Goal: Information Seeking & Learning: Check status

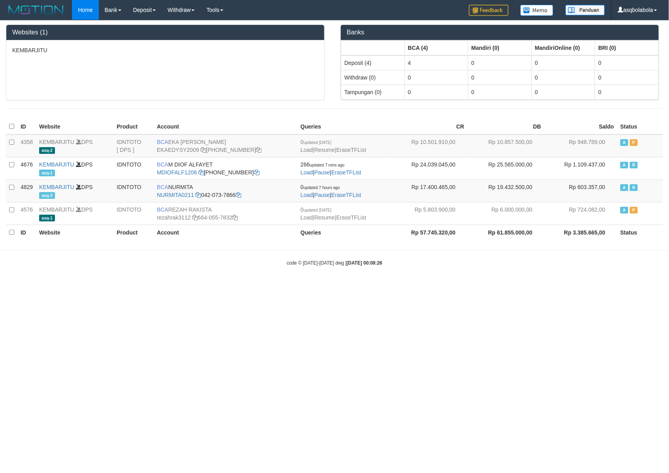
click at [468, 240] on th "Rp 61.855.000,00" at bounding box center [506, 232] width 77 height 15
click at [97, 76] on div "KEMBARJITU" at bounding box center [165, 70] width 318 height 60
click at [534, 286] on body "Toggle navigation Home Bank Account List Load By Website Group [ITOTO] KEMBARJI…" at bounding box center [334, 143] width 669 height 286
click at [418, 286] on html "Toggle navigation Home Bank Account List Load By Website Group [ITOTO] KEMBARJI…" at bounding box center [334, 143] width 669 height 286
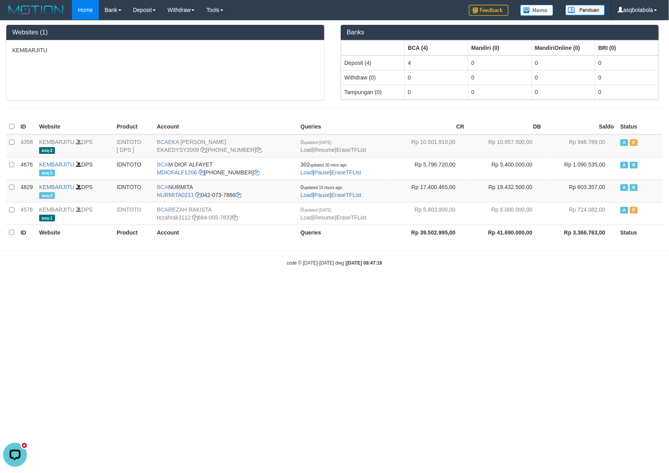
drag, startPoint x: 99, startPoint y: 263, endPoint x: 153, endPoint y: 265, distance: 53.8
click at [101, 266] on div "code © 2012-2018 dwg | 2025/08/31 08:47:16" at bounding box center [334, 263] width 669 height 8
click at [234, 265] on div "code © 2012-2018 dwg | 2025/08/31 08:47:16" at bounding box center [334, 263] width 669 height 8
click at [208, 82] on div "KEMBARJITU" at bounding box center [165, 70] width 318 height 60
click at [217, 265] on div "code © 2012-2018 dwg | 2025/08/31 08:57:12" at bounding box center [334, 263] width 669 height 8
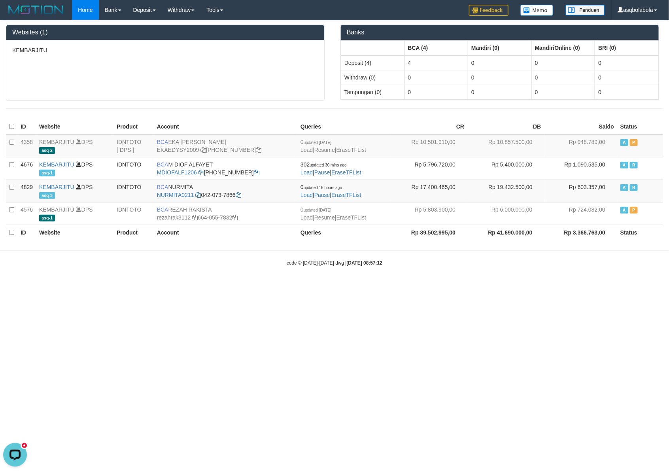
click at [493, 286] on html "Toggle navigation Home Bank Account List Load By Website Group [ITOTO] KEMBARJI…" at bounding box center [334, 143] width 669 height 286
click at [80, 258] on body "Toggle navigation Home Bank Account List Load By Website Group [ITOTO] KEMBARJI…" at bounding box center [334, 143] width 669 height 286
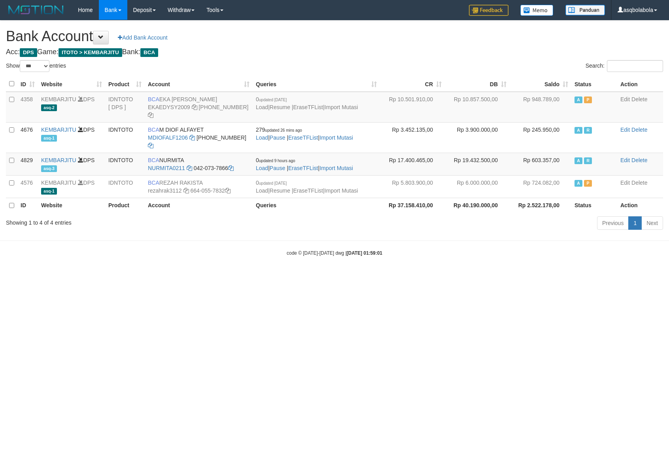
select select "***"
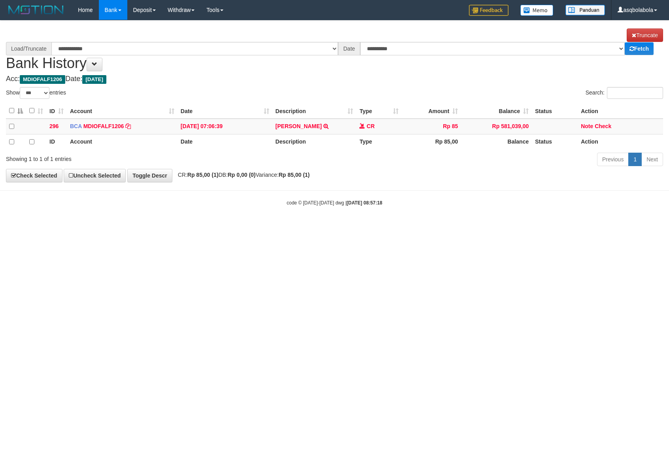
select select "***"
select select "****"
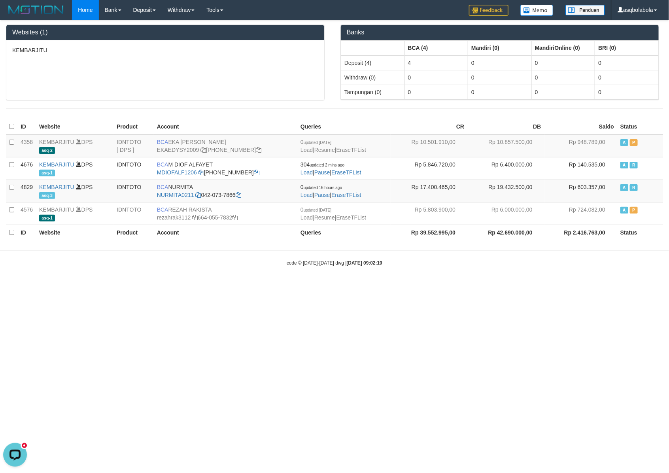
click at [495, 275] on body "Toggle navigation Home Bank Account List Load By Website Group [ITOTO] KEMBARJI…" at bounding box center [334, 143] width 669 height 286
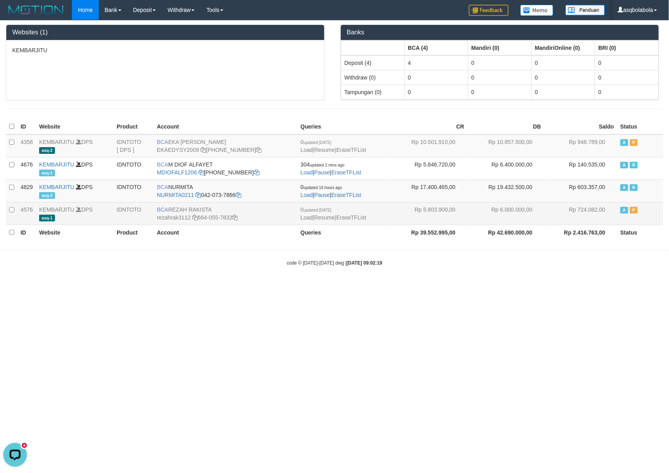
click at [421, 207] on td "Rp 5.803.900,00" at bounding box center [429, 213] width 77 height 23
copy td "5.803.900,00"
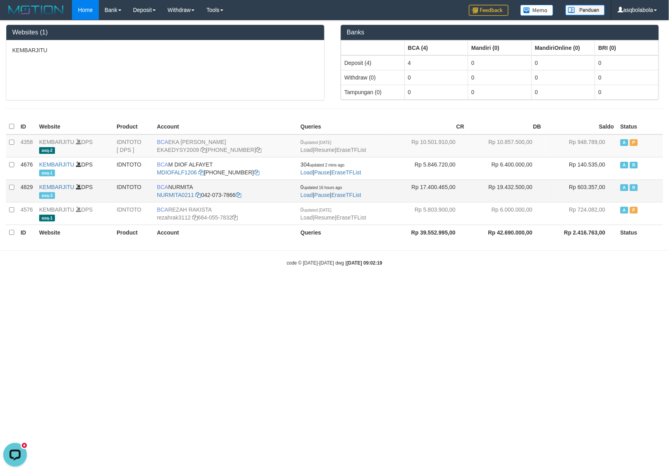
click at [519, 183] on td "Rp 19.432.500,00" at bounding box center [506, 191] width 77 height 23
copy td "19.432.500,00"
click at [483, 194] on td "Rp 19.432.500,00" at bounding box center [506, 191] width 77 height 23
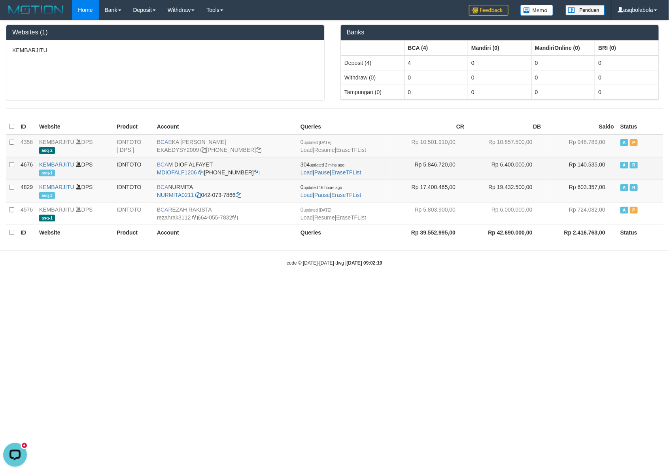
drag, startPoint x: 374, startPoint y: 169, endPoint x: 288, endPoint y: 163, distance: 86.4
click at [298, 163] on td "304 updated 2 mins ago Load | Pause | EraseTFList" at bounding box center [344, 168] width 93 height 23
click at [354, 158] on td "304 updated 2 mins ago Load | Pause | EraseTFList" at bounding box center [344, 168] width 93 height 23
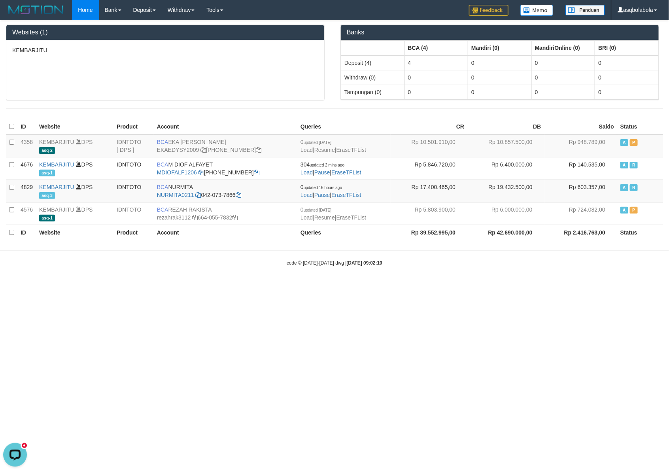
click at [491, 286] on html "Toggle navigation Home Bank Account List Load By Website Group [ITOTO] KEMBARJI…" at bounding box center [334, 143] width 669 height 286
drag, startPoint x: 487, startPoint y: 305, endPoint x: 484, endPoint y: 311, distance: 6.9
click at [484, 286] on html "Toggle navigation Home Bank Account List Load By Website Group [ITOTO] KEMBARJI…" at bounding box center [334, 143] width 669 height 286
drag, startPoint x: 445, startPoint y: 364, endPoint x: 359, endPoint y: 353, distance: 87.0
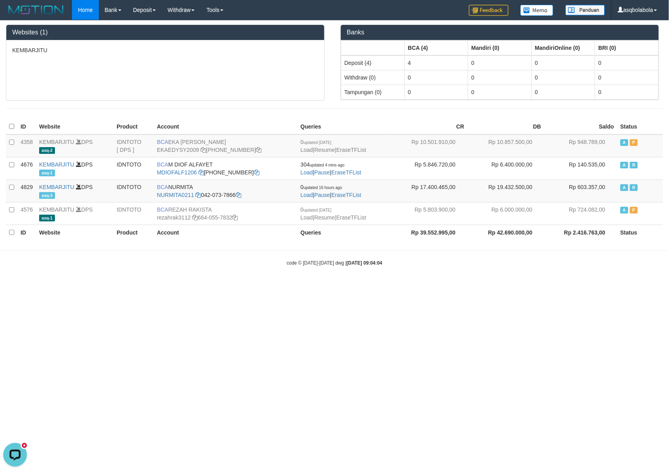
click at [442, 286] on html "Toggle navigation Home Bank Account List Load By Website Group [ITOTO] KEMBARJI…" at bounding box center [334, 143] width 669 height 286
click at [501, 286] on html "Toggle navigation Home Bank Account List Load By Website Group [ITOTO] KEMBARJI…" at bounding box center [334, 143] width 669 height 286
drag, startPoint x: 0, startPoint y: 0, endPoint x: 495, endPoint y: 356, distance: 609.6
click at [495, 286] on html "Toggle navigation Home Bank Account List Load By Website Group [ITOTO] KEMBARJI…" at bounding box center [334, 143] width 669 height 286
click at [194, 264] on div "code © 2012-2018 dwg | 2025/08/31 09:06:10" at bounding box center [334, 263] width 669 height 8
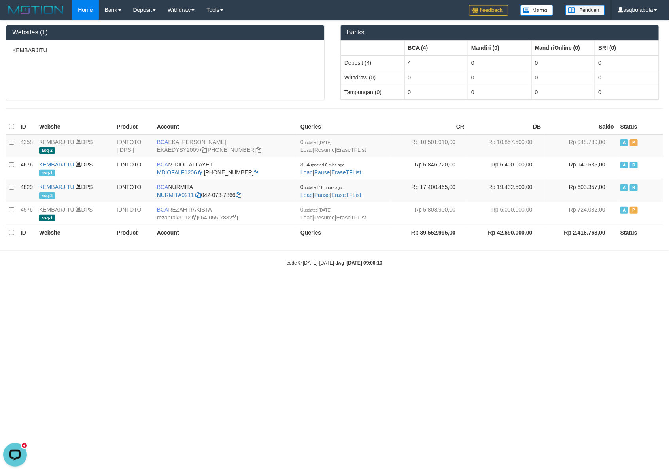
click at [369, 286] on html "Toggle navigation Home Bank Account List Load By Website Group [ITOTO] KEMBARJI…" at bounding box center [334, 143] width 669 height 286
click at [99, 105] on div at bounding box center [334, 108] width 669 height 16
click at [97, 106] on div at bounding box center [334, 108] width 669 height 16
click at [549, 286] on html "Toggle navigation Home Bank Account List Load By Website Group [ITOTO] KEMBARJI…" at bounding box center [334, 143] width 669 height 286
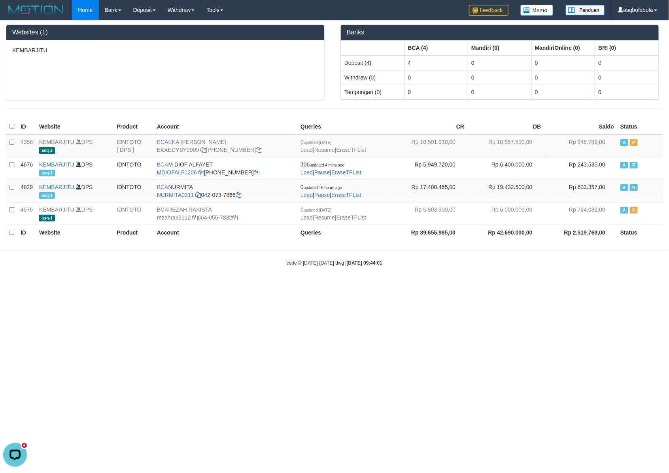
click at [67, 250] on body "Toggle navigation Home Bank Account List Load By Website Group [ITOTO] KEMBARJI…" at bounding box center [334, 143] width 669 height 286
click at [639, 286] on body "Toggle navigation Home Bank Account List Load By Website Group [ITOTO] KEMBARJI…" at bounding box center [334, 143] width 669 height 286
click at [50, 240] on th "Website" at bounding box center [75, 232] width 78 height 15
click at [515, 286] on html "Toggle navigation Home Bank Account List Load By Website Group [ITOTO] KEMBARJI…" at bounding box center [334, 143] width 669 height 286
click at [72, 250] on body "Toggle navigation Home Bank Account List Load By Website Group [ITOTO] KEMBARJI…" at bounding box center [334, 143] width 669 height 286
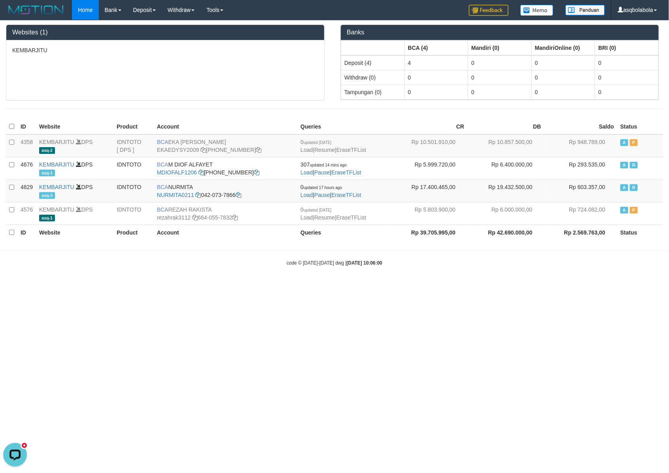
click at [354, 286] on html "Toggle navigation Home Bank Account List Load By Website Group [ITOTO] KEMBARJI…" at bounding box center [334, 143] width 669 height 286
drag, startPoint x: 392, startPoint y: 338, endPoint x: 394, endPoint y: 334, distance: 5.0
click at [394, 286] on html "Toggle navigation Home Bank Account List Load By Website Group [ITOTO] KEMBARJI…" at bounding box center [334, 143] width 669 height 286
click at [369, 286] on html "Toggle navigation Home Bank Account List Load By Website Group [ITOTO] KEMBARJI…" at bounding box center [334, 143] width 669 height 286
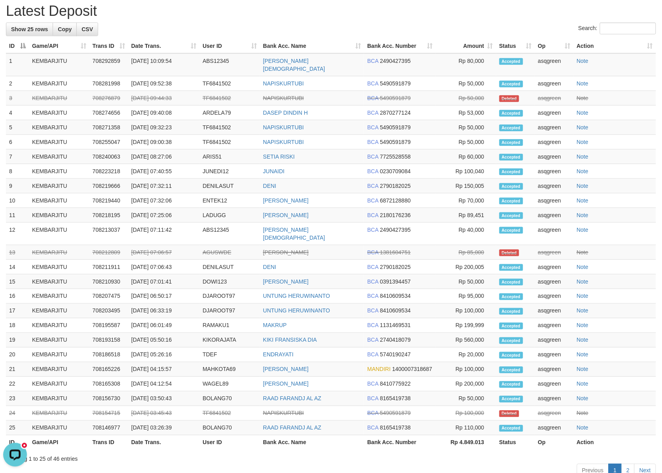
scroll to position [85, 0]
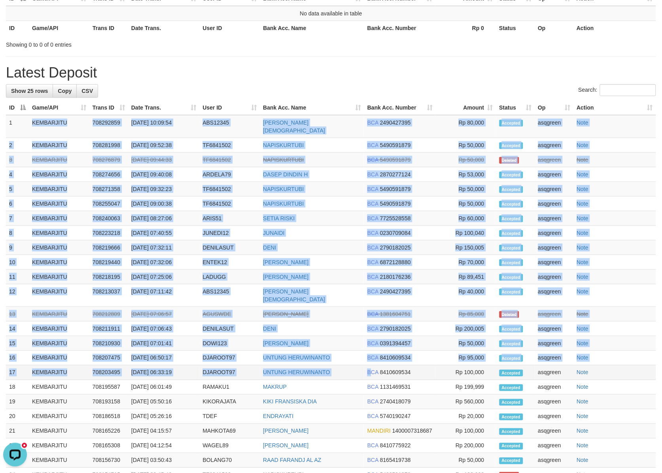
drag, startPoint x: 64, startPoint y: 158, endPoint x: 371, endPoint y: 361, distance: 367.5
click at [371, 361] on tbody "1 KEMBARJITU 708292859 31/08/2025 10:09:54 ABS12345 AGUS BUDI SANTOSO BCA 24904…" at bounding box center [331, 306] width 650 height 382
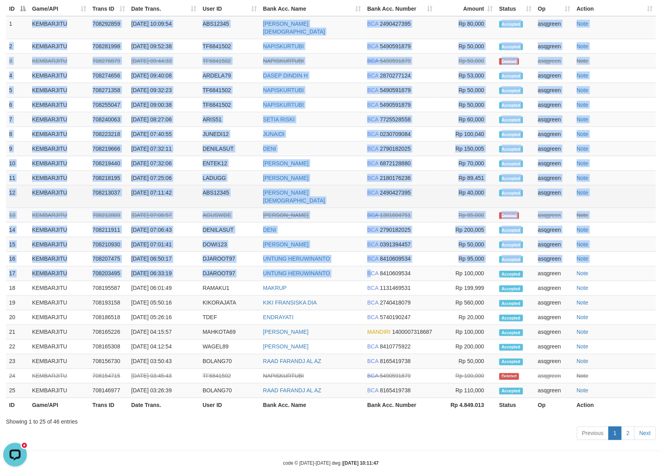
click at [424, 186] on td "BCA 2490427395" at bounding box center [400, 197] width 72 height 23
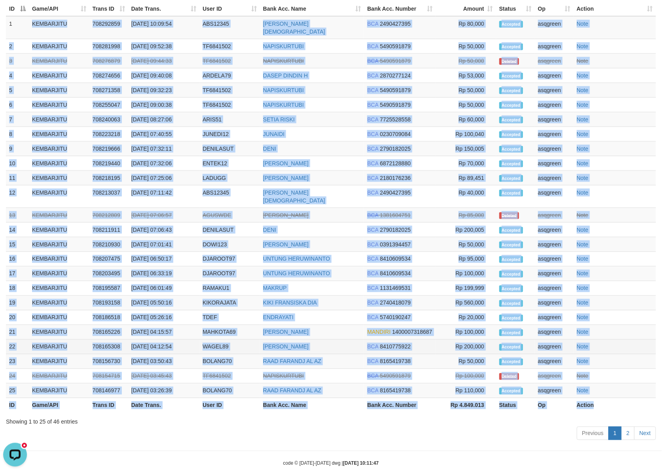
drag, startPoint x: 20, startPoint y: 16, endPoint x: 616, endPoint y: 335, distance: 675.6
click at [622, 389] on table "ID Game/API Trans ID Date Trans. User ID Bank Acc. Name Bank Acc. Number Amount…" at bounding box center [331, 207] width 650 height 411
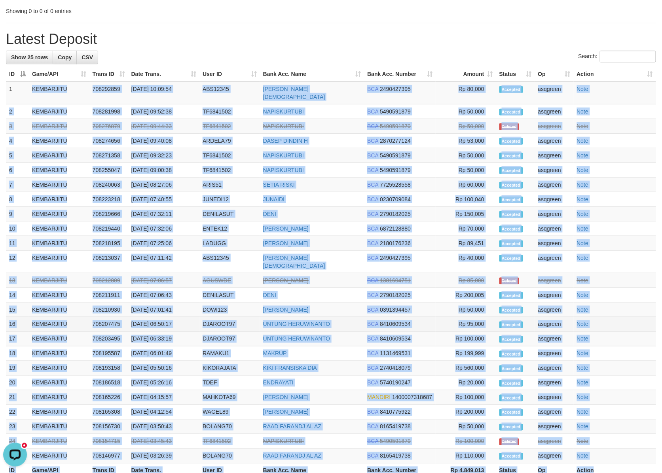
scroll to position [117, 0]
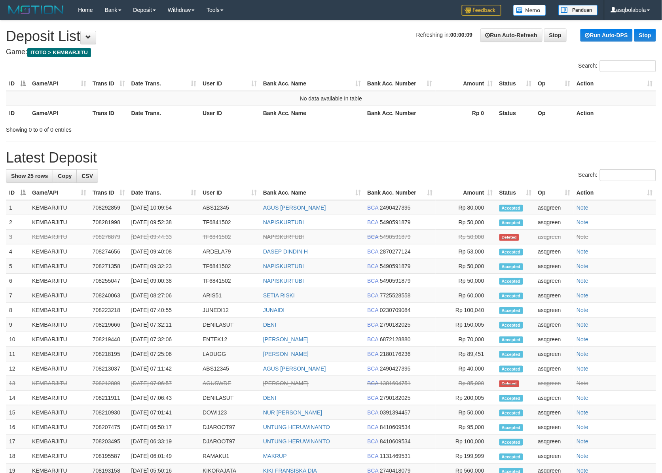
click at [444, 138] on div "**********" at bounding box center [331, 316] width 662 height 591
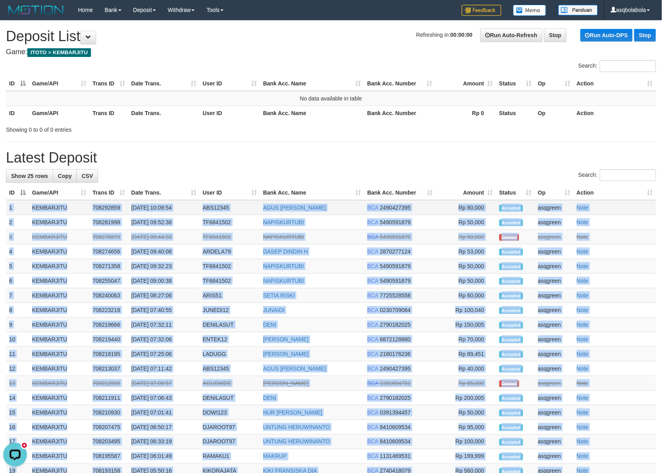
drag, startPoint x: 610, startPoint y: 378, endPoint x: 8, endPoint y: 214, distance: 624.1
click at [8, 214] on tbody "1 KEMBARJITU 708292859 31/08/2025 10:09:54 ABS12345 AGUS BUDI SANTOSO BCA 24904…" at bounding box center [331, 383] width 650 height 366
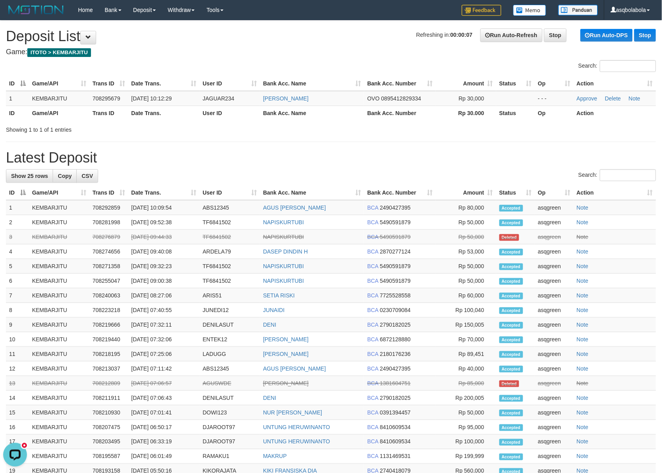
click at [424, 126] on div "Showing 1 to 1 of 1 entries" at bounding box center [331, 128] width 662 height 11
click at [410, 94] on td "OVO 0895412829334" at bounding box center [400, 98] width 72 height 15
click at [408, 96] on span "0895412829334" at bounding box center [401, 98] width 40 height 6
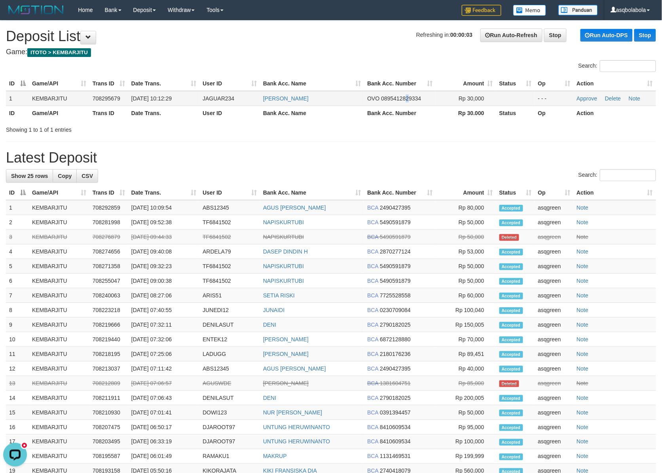
click at [407, 99] on span "0895412829334" at bounding box center [401, 98] width 40 height 6
copy span "2"
click at [407, 99] on span "0895412829334" at bounding box center [401, 98] width 40 height 6
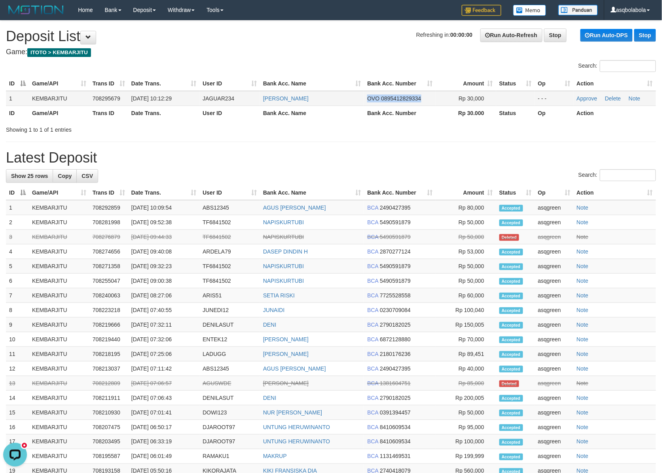
drag, startPoint x: 422, startPoint y: 96, endPoint x: 361, endPoint y: 103, distance: 60.9
click at [361, 103] on tr "1 KEMBARJITU 708295679 31/08/2025 10:12:29 JAGUAR234 ABDUL ROHIM OVO 0895412829…" at bounding box center [331, 98] width 650 height 15
click at [362, 125] on div "Showing 1 to 1 of 1 entries" at bounding box center [331, 128] width 662 height 11
click at [296, 150] on h1 "Latest Deposit" at bounding box center [331, 158] width 650 height 16
click at [321, 146] on div "**********" at bounding box center [331, 316] width 662 height 591
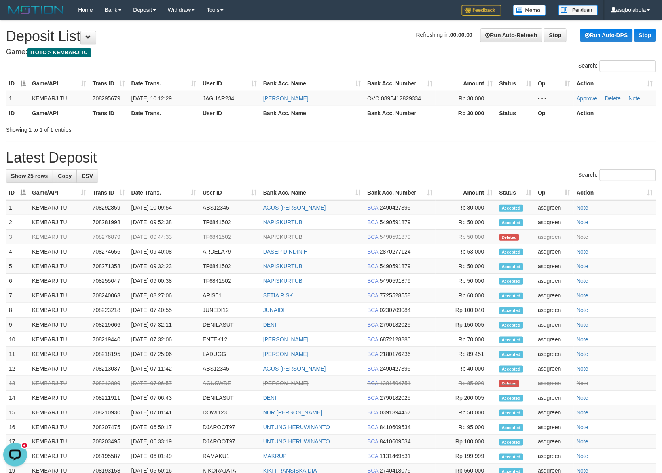
click at [297, 140] on div "**********" at bounding box center [331, 316] width 662 height 591
click at [335, 150] on h1 "Latest Deposit" at bounding box center [331, 158] width 650 height 16
click at [85, 235] on td "KEMBARJITU" at bounding box center [59, 237] width 61 height 15
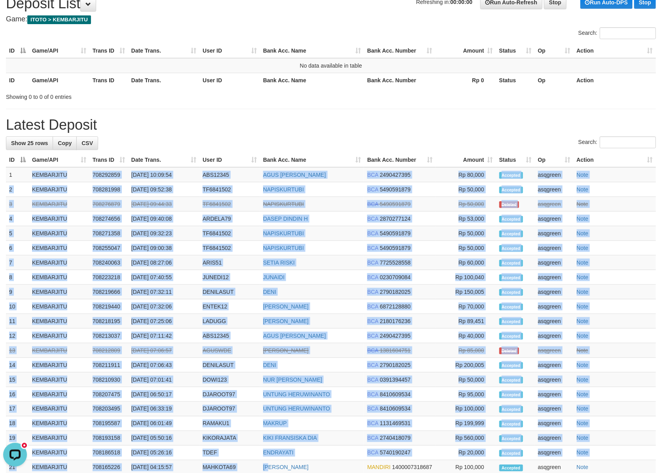
scroll to position [76, 0]
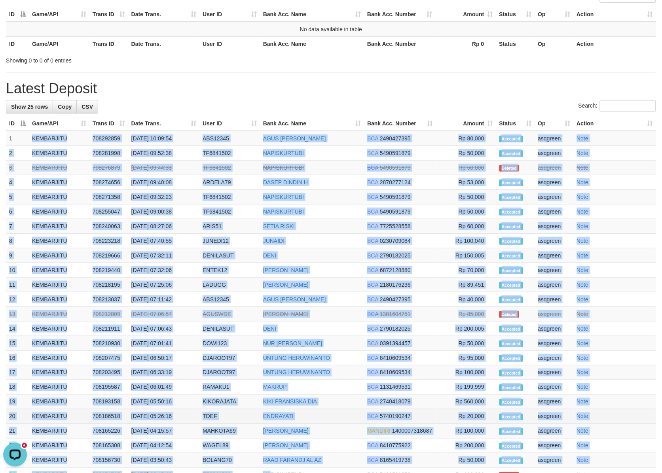
drag, startPoint x: 28, startPoint y: 207, endPoint x: 298, endPoint y: 406, distance: 336.0
click at [271, 460] on tbody "1 KEMBARJITU 708292859 [DATE] 10:09:54 ABS12345 [PERSON_NAME][DEMOGRAPHIC_DATA]…" at bounding box center [331, 314] width 650 height 366
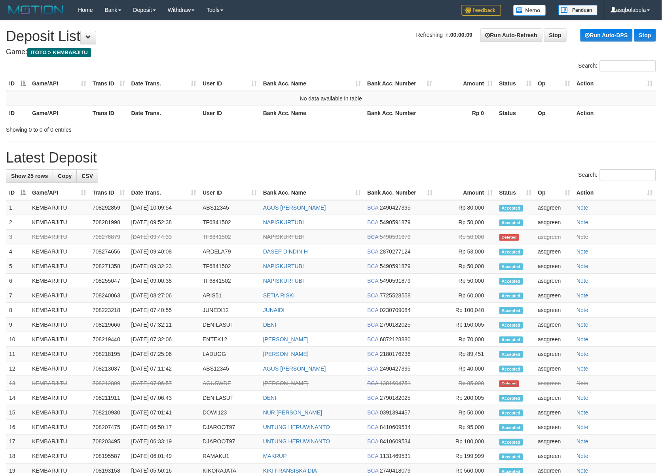
click at [354, 166] on div "**********" at bounding box center [331, 316] width 662 height 591
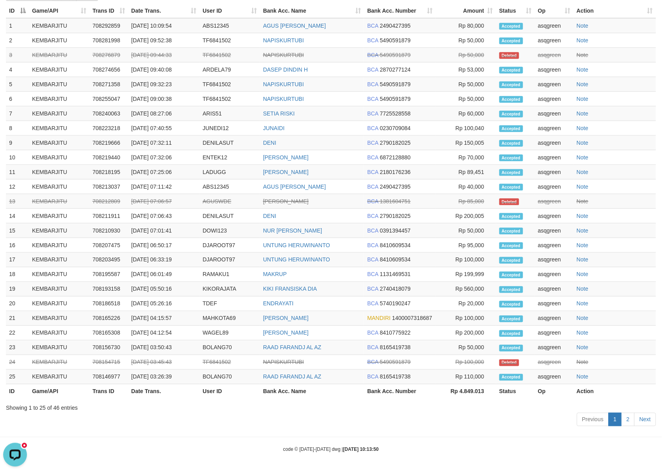
scroll to position [184, 0]
drag, startPoint x: 1, startPoint y: 203, endPoint x: 377, endPoint y: 222, distance: 376.3
click at [426, 473] on html "Toggle navigation Home Bank Account List Load By Website Group [ITOTO] KEMBARJI…" at bounding box center [331, 145] width 662 height 655
click at [372, 186] on span "BCA" at bounding box center [372, 187] width 11 height 6
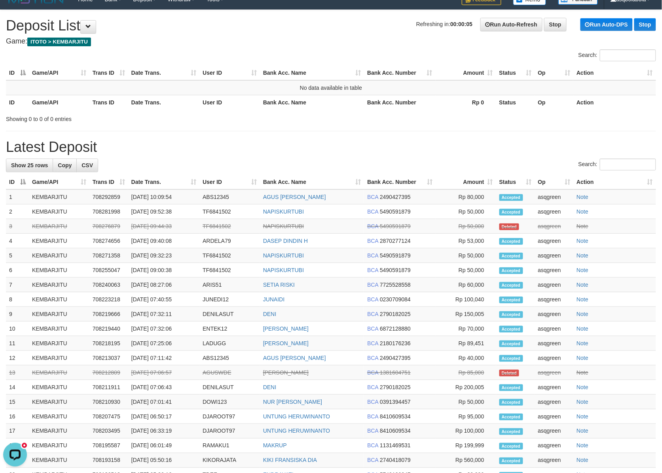
scroll to position [0, 0]
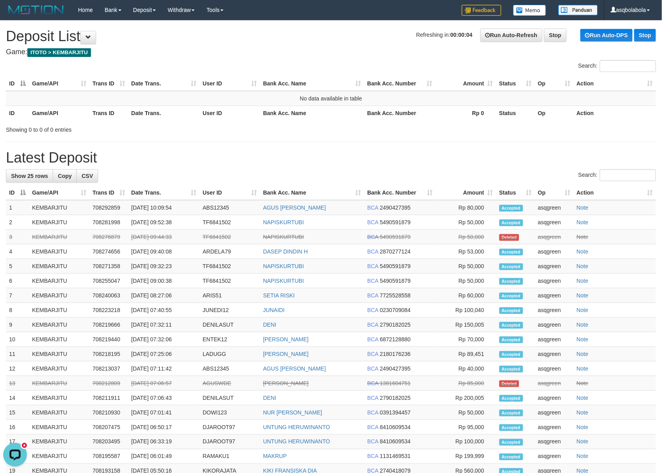
click at [376, 155] on h1 "Latest Deposit" at bounding box center [331, 158] width 650 height 16
click at [393, 157] on h1 "Latest Deposit" at bounding box center [331, 158] width 650 height 16
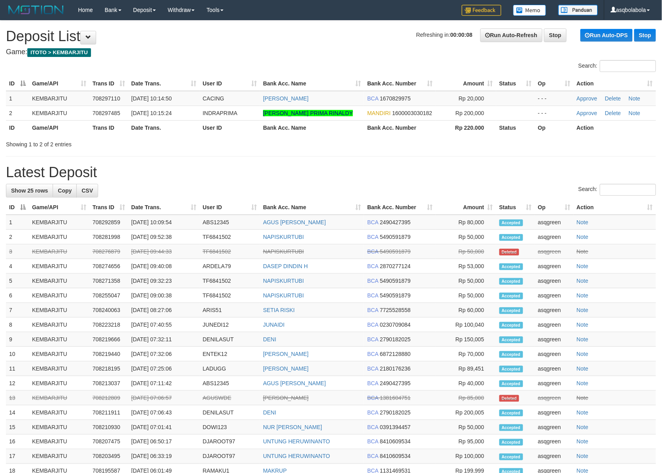
click at [396, 167] on h1 "Latest Deposit" at bounding box center [331, 173] width 650 height 16
click at [340, 147] on div "Showing 1 to 2 of 2 entries" at bounding box center [331, 142] width 662 height 11
click at [318, 137] on div at bounding box center [469, 137] width 386 height 0
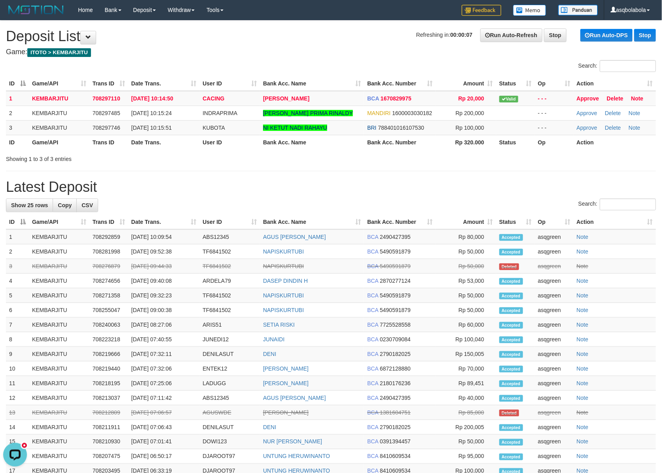
click at [327, 42] on h1 "Refreshing in: 00:00:07 Run Auto-Refresh Stop Run Auto-DPS Stop Deposit List" at bounding box center [331, 36] width 650 height 16
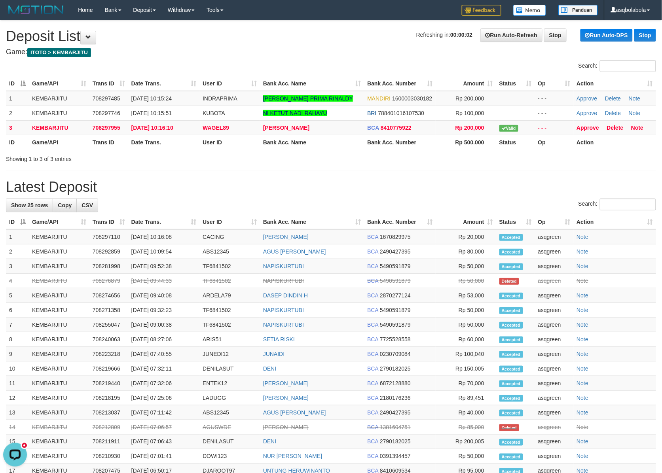
click at [410, 44] on h1 "Refreshing in: 00:00:02 Run Auto-Refresh Stop Run Auto-DPS Stop Deposit List" at bounding box center [331, 36] width 650 height 16
click at [410, 44] on h1 "Refreshing in: 00:00:01 Run Auto-Refresh Stop Run Auto-DPS Stop Deposit List" at bounding box center [331, 36] width 650 height 16
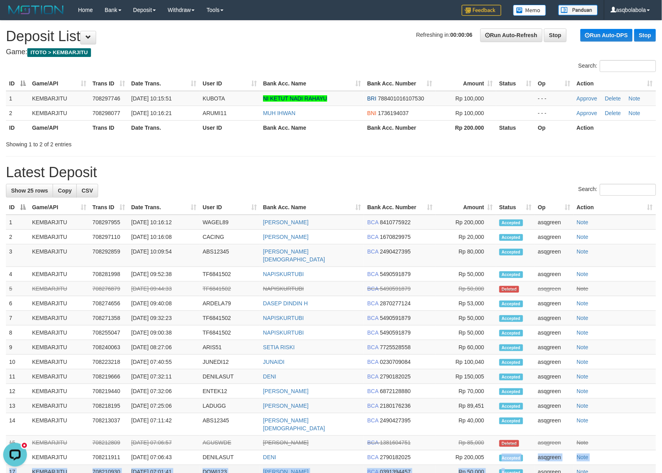
drag, startPoint x: 489, startPoint y: 447, endPoint x: 505, endPoint y: 459, distance: 20.0
drag, startPoint x: 505, startPoint y: 459, endPoint x: 374, endPoint y: 155, distance: 330.9
click at [374, 156] on hr at bounding box center [331, 156] width 650 height 0
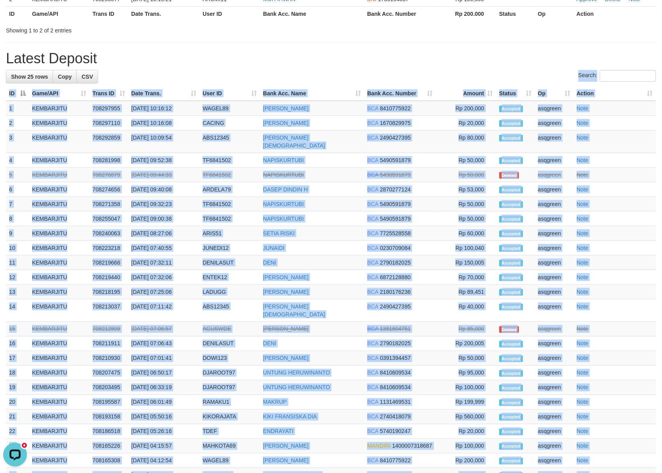
scroll to position [199, 0]
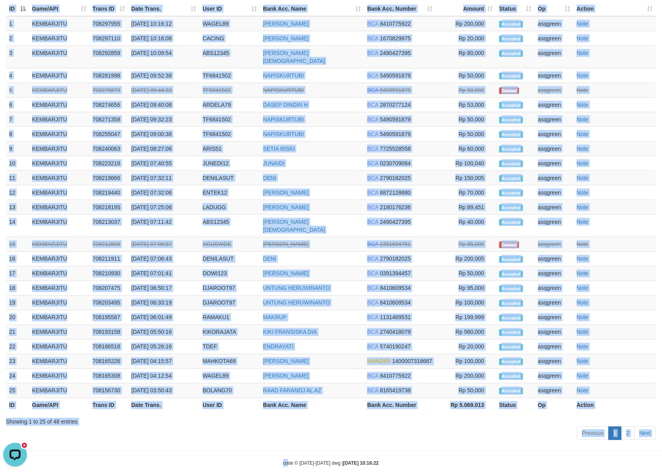
drag, startPoint x: 13, startPoint y: 240, endPoint x: 292, endPoint y: 391, distance: 317.0
click at [287, 472] on body "Toggle navigation Home Bank Account List Load By Website Group [ITOTO] KEMBARJI…" at bounding box center [331, 144] width 662 height 686
click at [304, 285] on link "UNTUNG HERUWINANTO" at bounding box center [296, 288] width 67 height 6
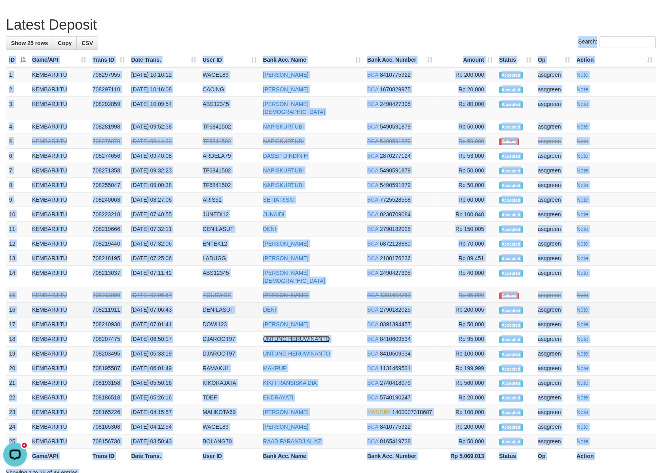
scroll to position [66, 0]
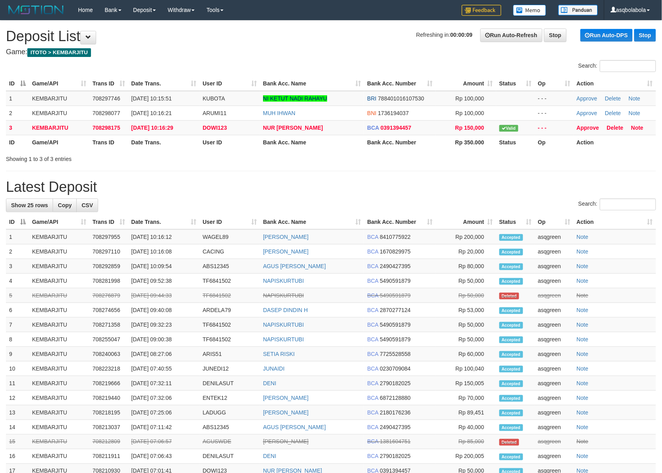
click at [346, 178] on div "**********" at bounding box center [331, 331] width 662 height 620
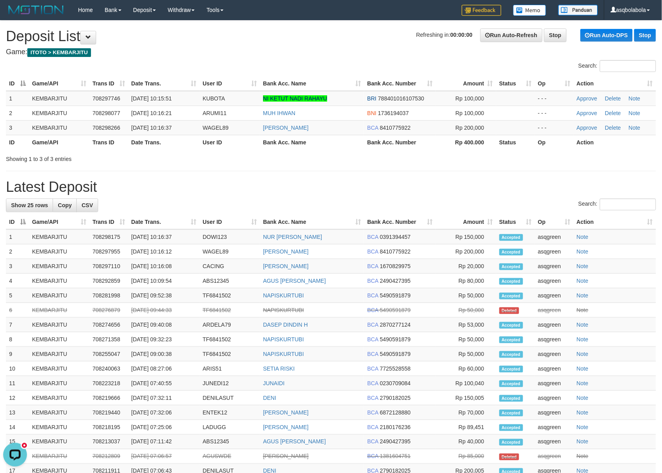
click at [270, 183] on h1 "Latest Deposit" at bounding box center [331, 187] width 650 height 16
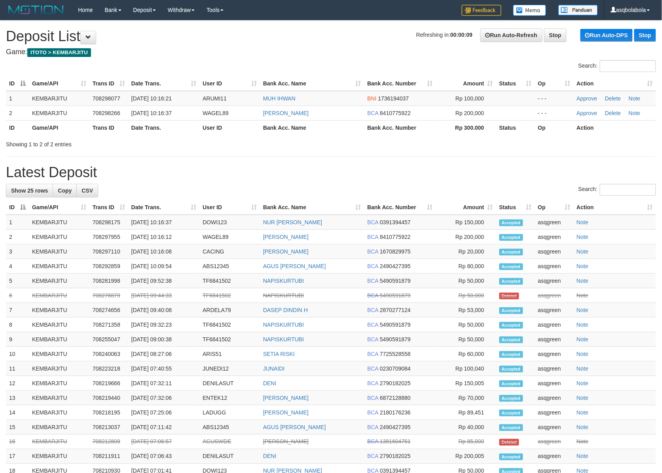
click at [260, 168] on h1 "Latest Deposit" at bounding box center [331, 173] width 650 height 16
click at [227, 160] on div "**********" at bounding box center [331, 323] width 662 height 605
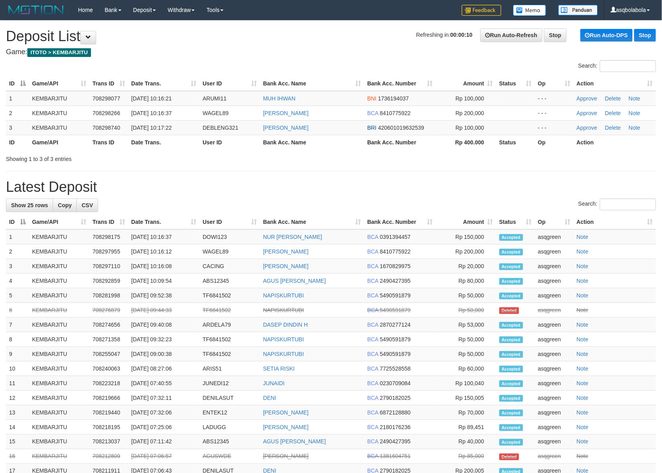
click at [249, 195] on div "**********" at bounding box center [331, 331] width 662 height 620
click at [451, 191] on h1 "Latest Deposit" at bounding box center [331, 187] width 650 height 16
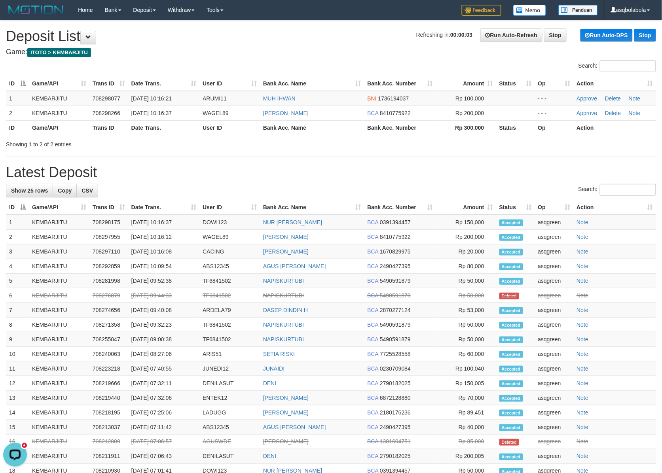
click at [320, 155] on div "**********" at bounding box center [331, 323] width 662 height 605
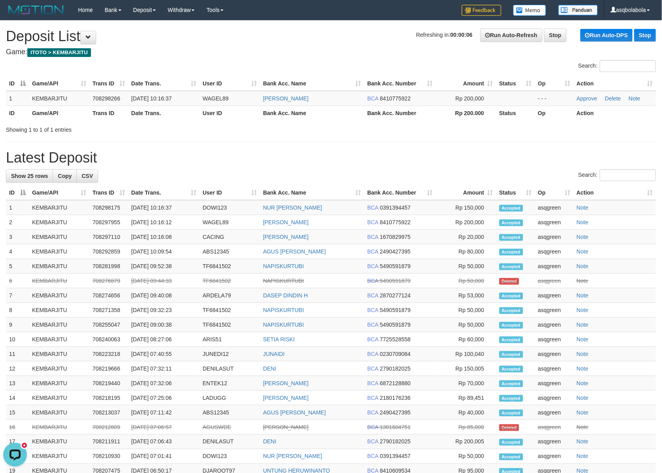
click at [454, 150] on h1 "Latest Deposit" at bounding box center [331, 158] width 650 height 16
click at [495, 129] on div "Showing 1 to 1 of 1 entries" at bounding box center [331, 128] width 662 height 11
click at [322, 55] on h4 "Game: ITOTO > KEMBARJITU" at bounding box center [331, 52] width 650 height 8
click at [339, 51] on h4 "Game: ITOTO > KEMBARJITU" at bounding box center [331, 52] width 650 height 8
click at [304, 38] on h1 "Refreshing in: 00:00:07 Run Auto-Refresh Stop Run Auto-DPS Stop Deposit List" at bounding box center [331, 36] width 650 height 16
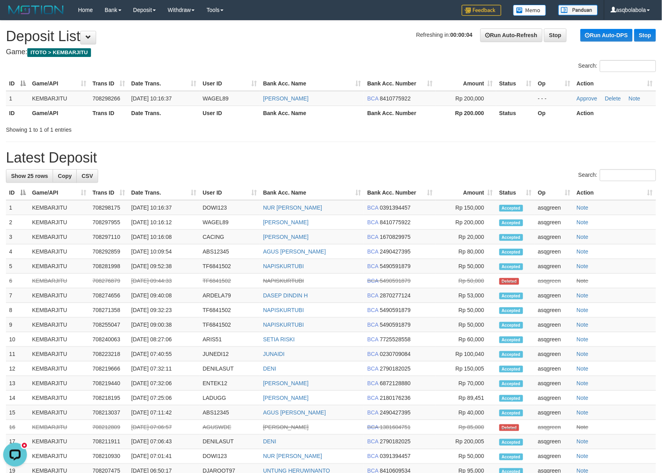
click at [237, 148] on div "**********" at bounding box center [331, 316] width 662 height 591
